Goal: Navigation & Orientation: Find specific page/section

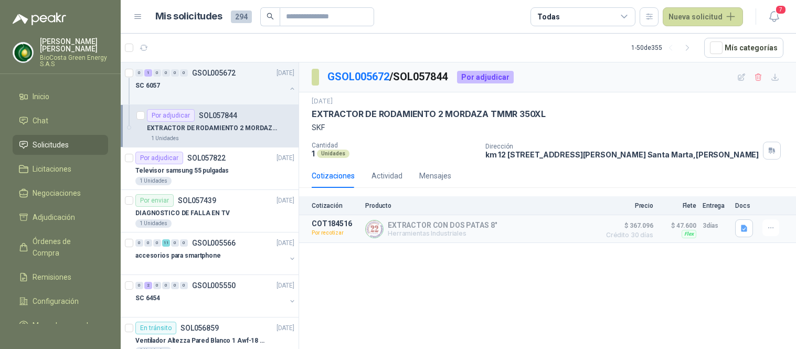
click at [216, 123] on p "EXTRACTOR DE RODAMIENTO 2 MORDAZA TMMR 350XL" at bounding box center [212, 128] width 131 height 10
click at [134, 44] on div at bounding box center [138, 47] width 27 height 17
click at [140, 44] on icon "button" at bounding box center [144, 48] width 9 height 9
click at [191, 174] on p "Televisor samsung 55 pulgadas" at bounding box center [181, 171] width 93 height 10
